Goal: Task Accomplishment & Management: Use online tool/utility

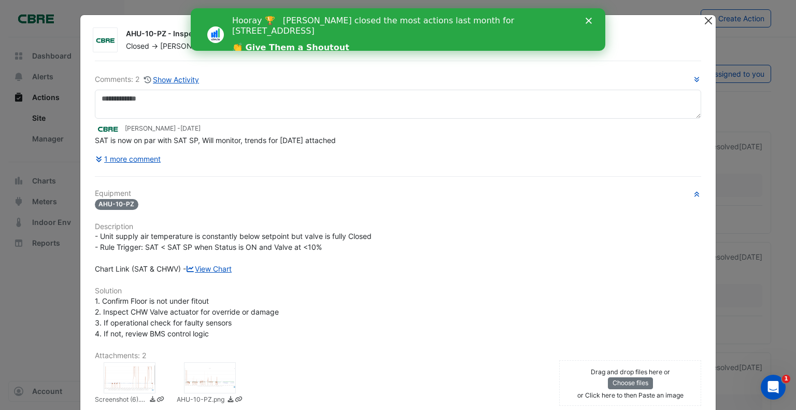
click at [706, 20] on button "Close" at bounding box center [708, 20] width 11 height 11
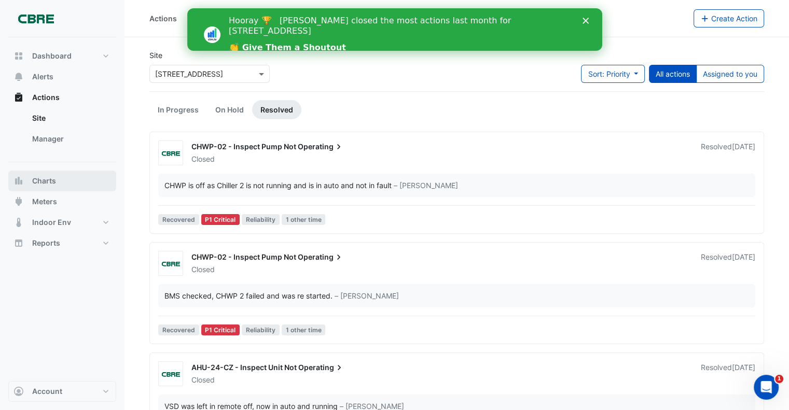
click at [47, 184] on span "Charts" at bounding box center [44, 181] width 24 height 10
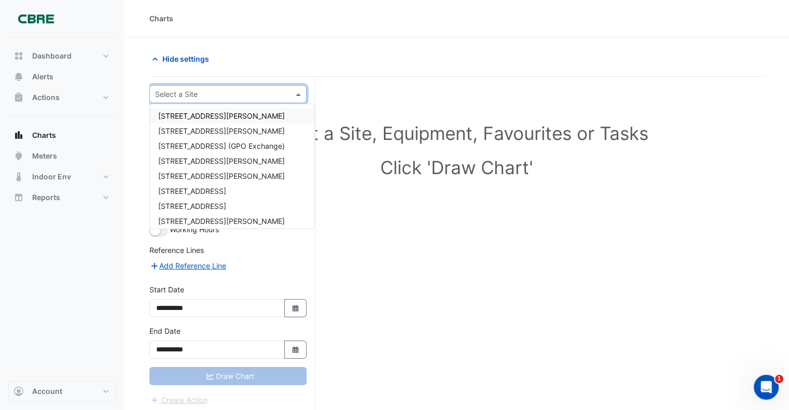
click at [195, 96] on input "text" at bounding box center [217, 94] width 125 height 11
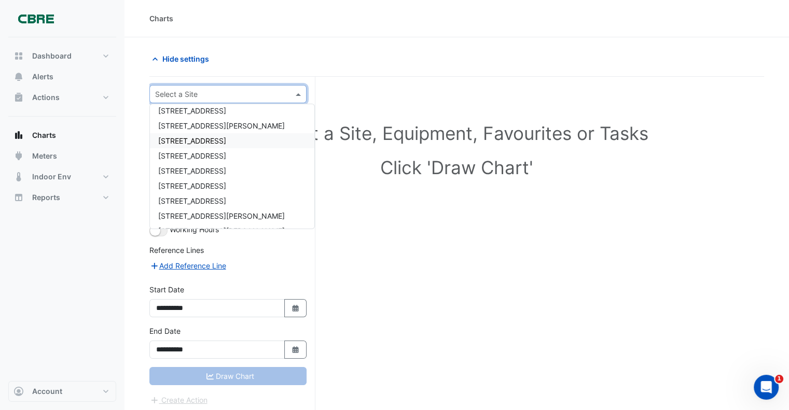
scroll to position [207, 0]
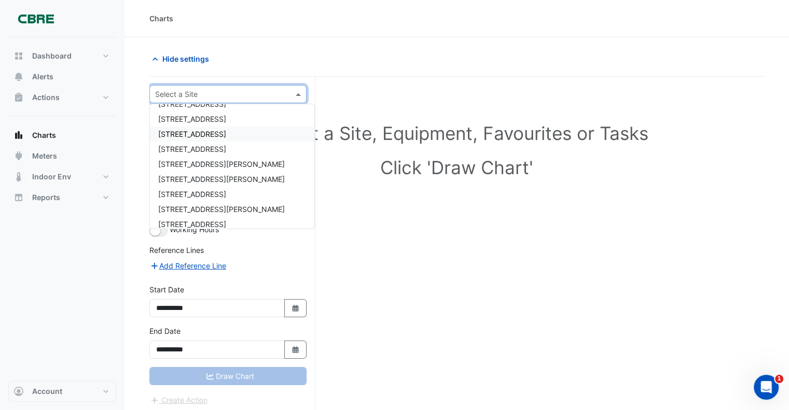
click at [174, 133] on span "[STREET_ADDRESS]" at bounding box center [192, 134] width 68 height 9
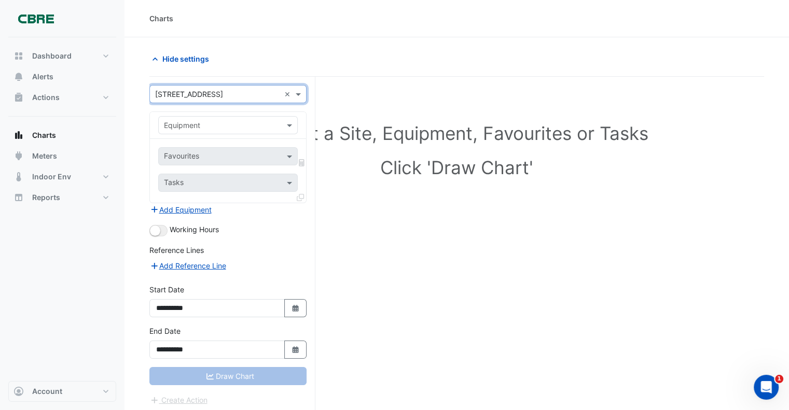
click at [194, 128] on input "text" at bounding box center [217, 125] width 107 height 11
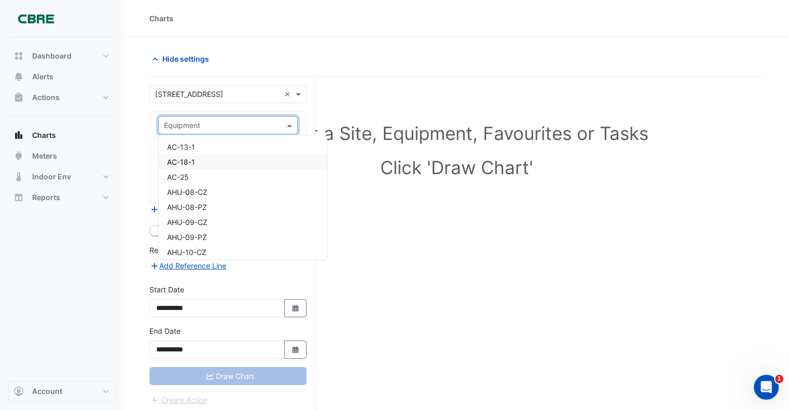
click at [533, 282] on div "Select a Site, Equipment, Favourites or Tasks Click 'Draw Chart'" at bounding box center [456, 263] width 614 height 373
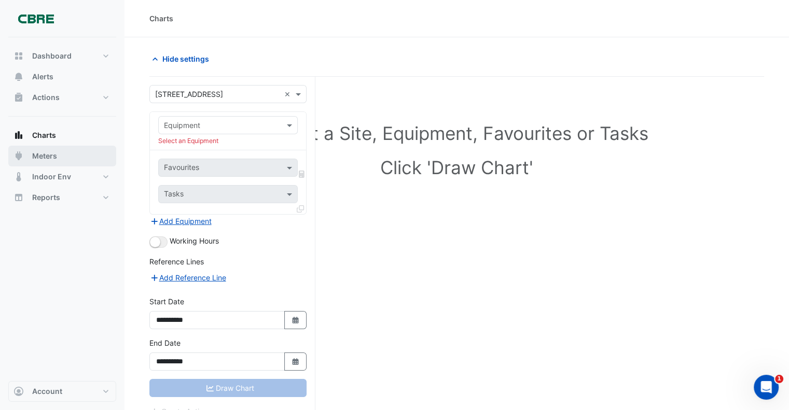
click at [52, 155] on span "Meters" at bounding box center [44, 156] width 25 height 10
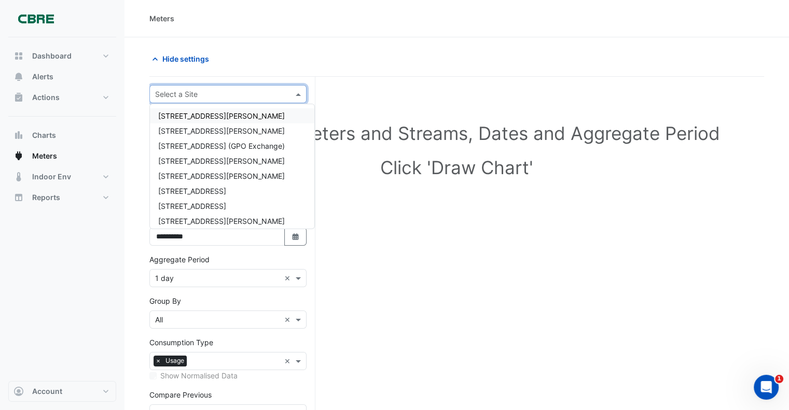
click at [184, 91] on input "text" at bounding box center [217, 94] width 125 height 11
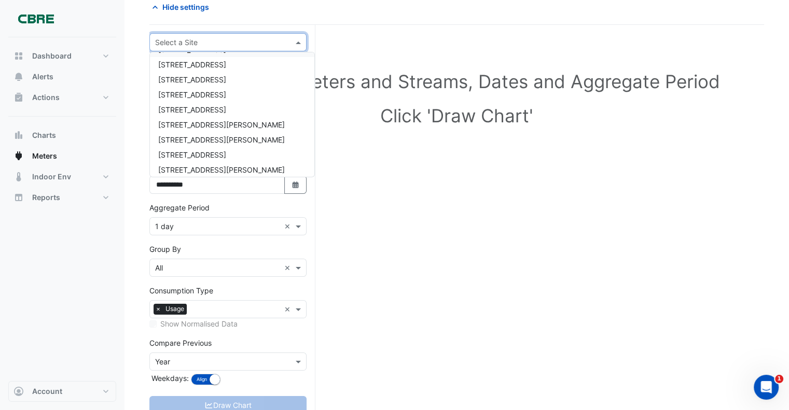
scroll to position [167, 0]
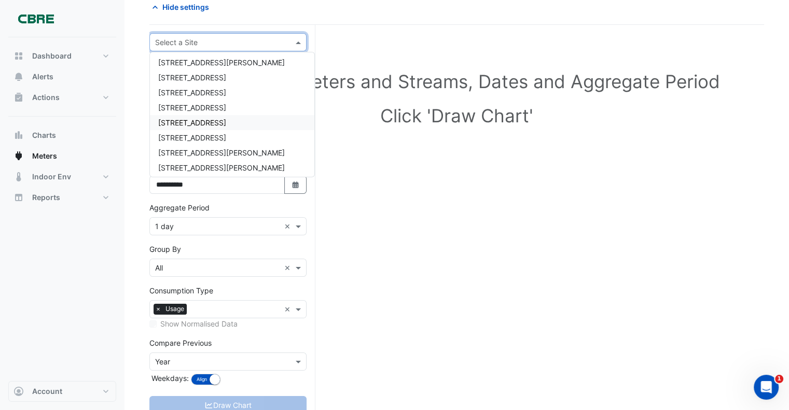
click at [180, 120] on span "[STREET_ADDRESS]" at bounding box center [192, 122] width 68 height 9
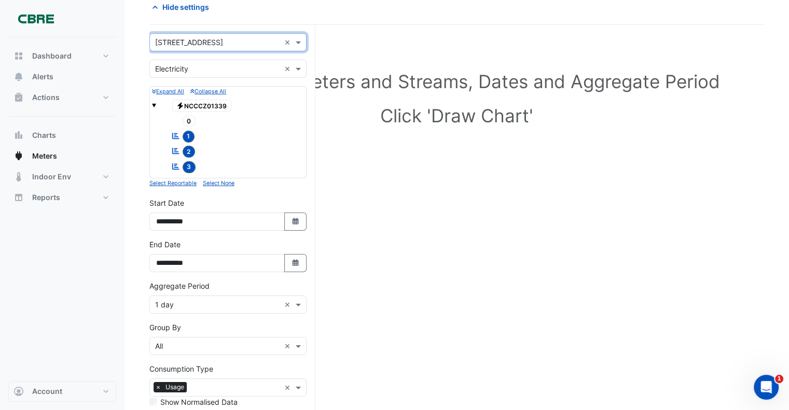
click at [473, 264] on div "Select Site, Meters and Streams, Dates and Aggregate Period Click 'Draw Chart'" at bounding box center [456, 279] width 614 height 484
click at [208, 40] on input "text" at bounding box center [217, 42] width 125 height 11
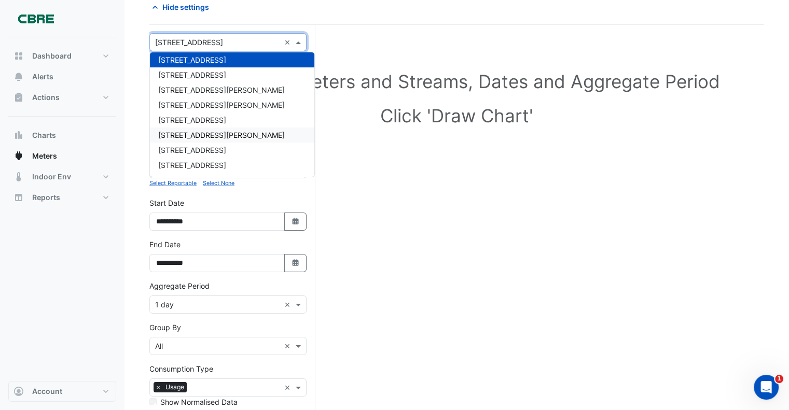
scroll to position [282, 0]
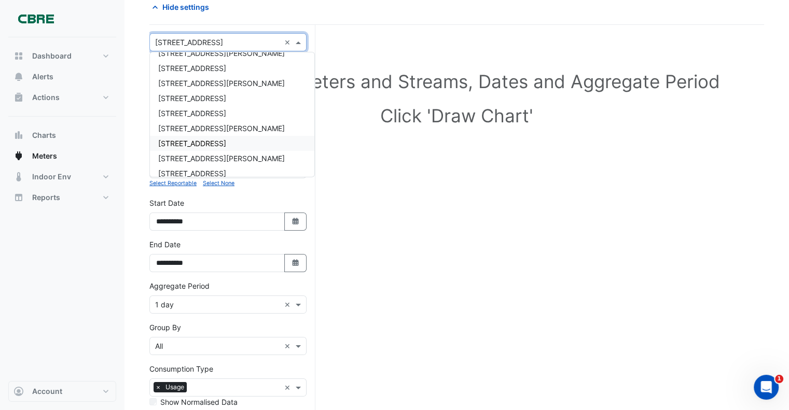
click at [565, 237] on div "Select Site, Meters and Streams, Dates and Aggregate Period Click 'Draw Chart'" at bounding box center [456, 279] width 614 height 484
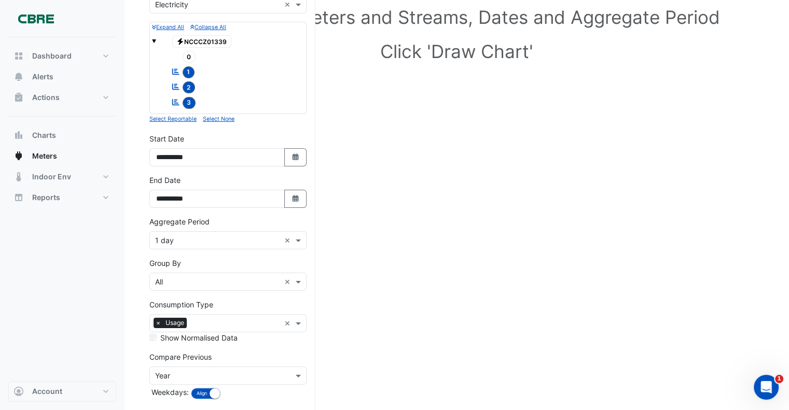
scroll to position [156, 0]
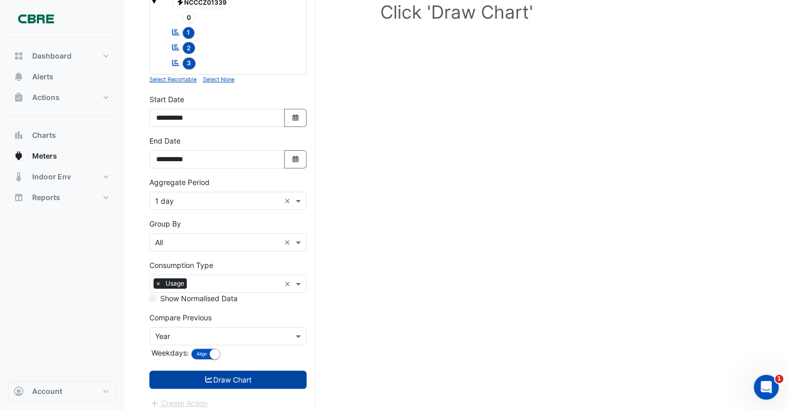
click at [220, 381] on button "Draw Chart" at bounding box center [227, 380] width 157 height 18
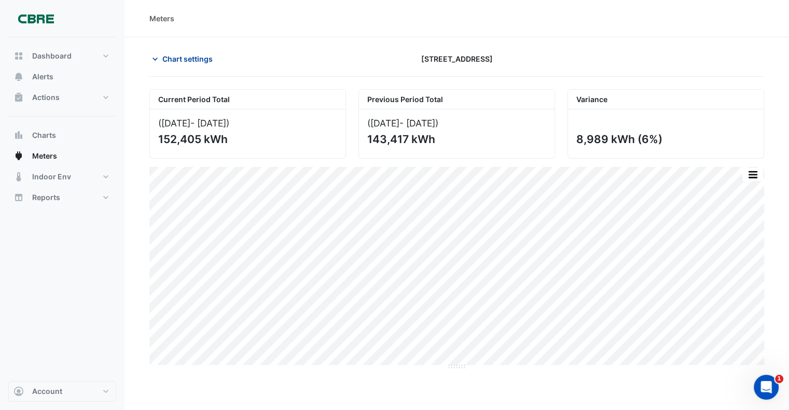
click at [177, 58] on span "Chart settings" at bounding box center [187, 58] width 50 height 11
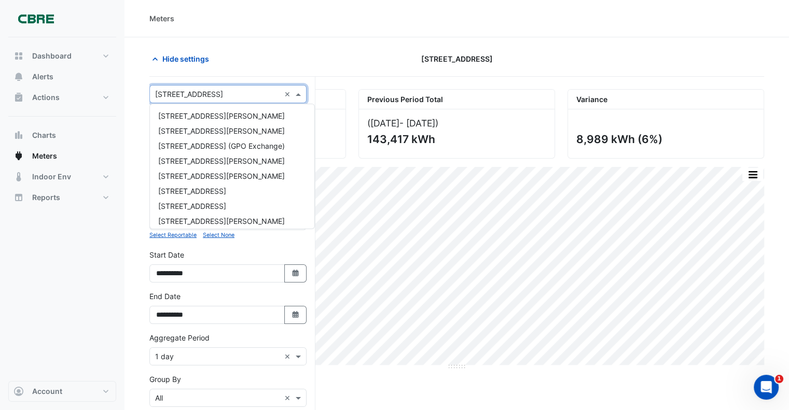
click at [176, 91] on input "text" at bounding box center [217, 94] width 125 height 11
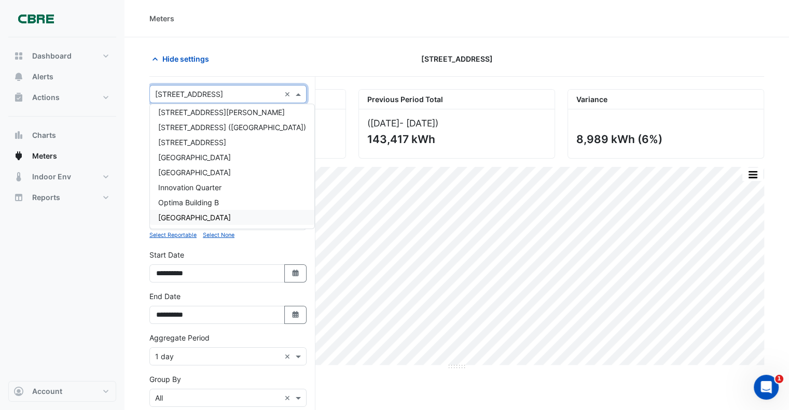
click at [598, 389] on div "Current Period Total ([DATE] - [DATE] ) 152,405 kWh Previous Period Total ([DAT…" at bounding box center [456, 331] width 614 height 484
